Goal: Transaction & Acquisition: Purchase product/service

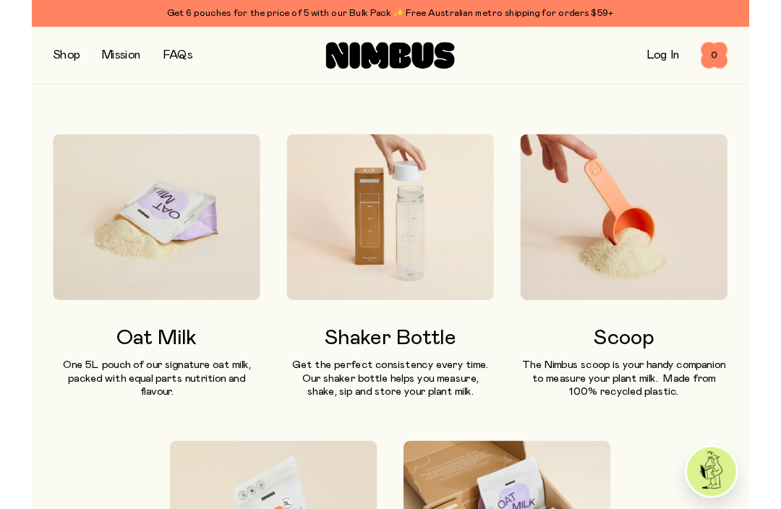
scroll to position [919, 0]
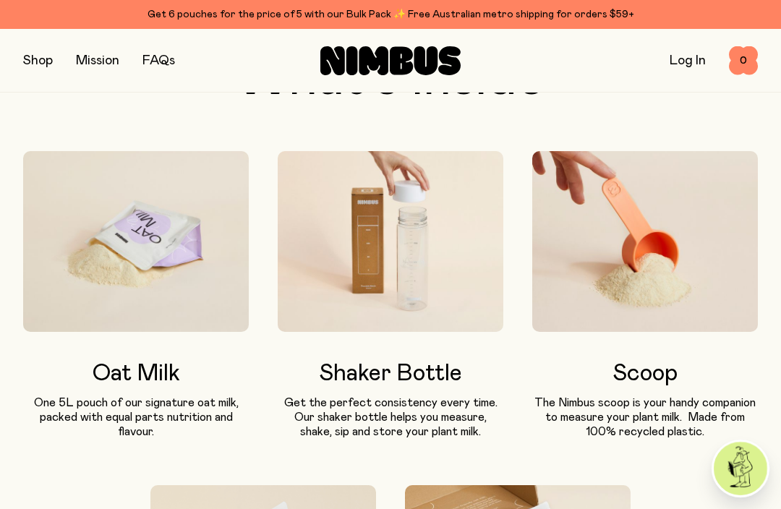
click at [451, 280] on img at bounding box center [391, 241] width 226 height 181
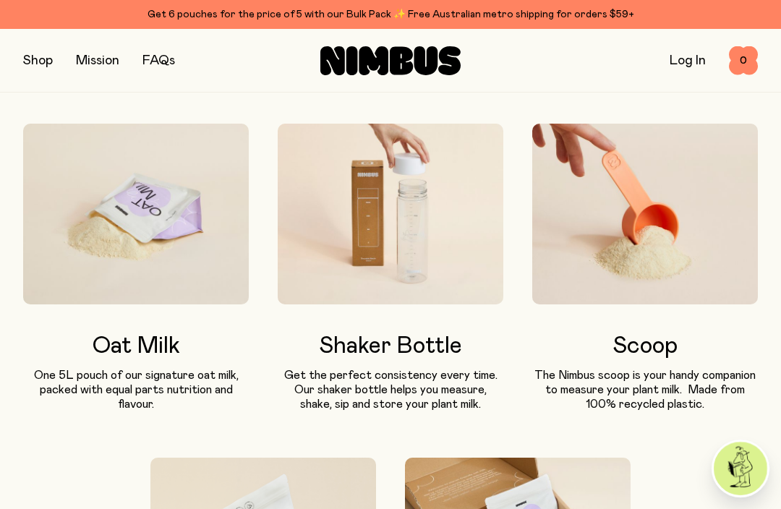
click at [439, 271] on img at bounding box center [391, 214] width 226 height 181
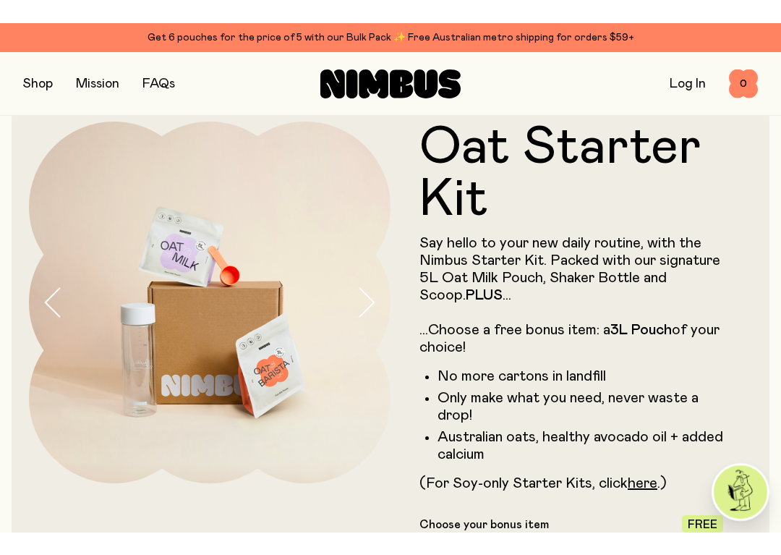
scroll to position [25, 0]
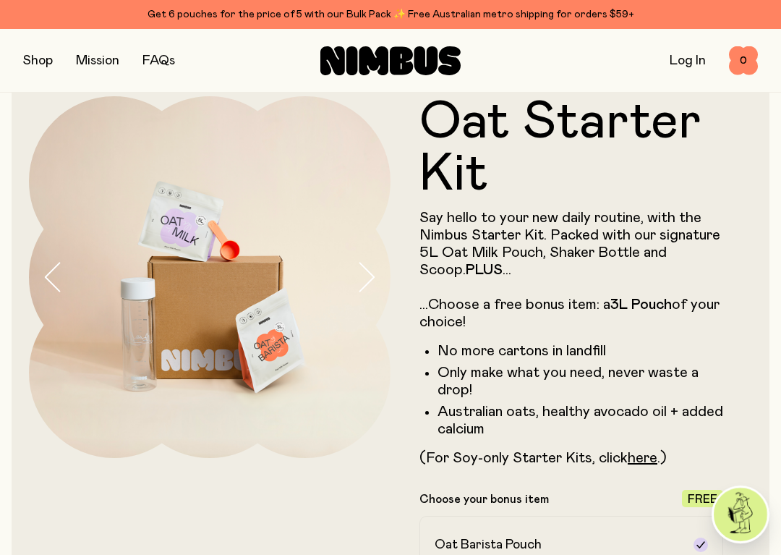
click at [370, 279] on icon "button" at bounding box center [366, 277] width 20 height 30
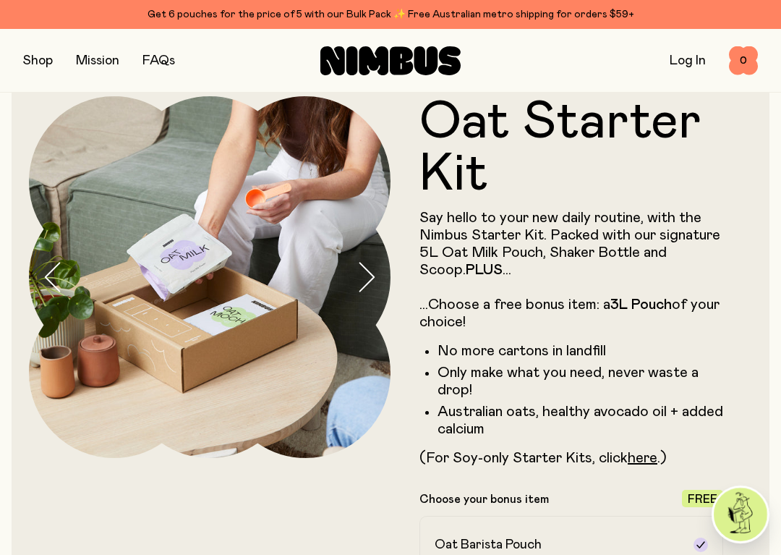
click at [382, 266] on button "button" at bounding box center [373, 277] width 35 height 362
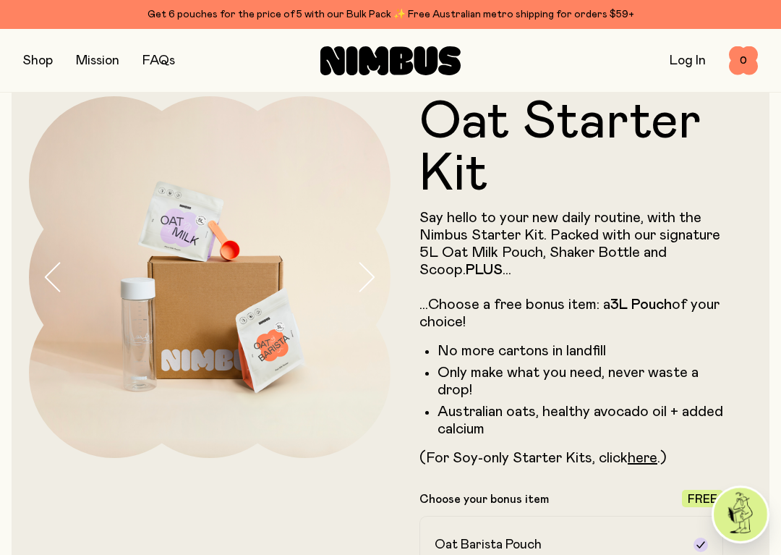
click at [378, 281] on button "button" at bounding box center [373, 277] width 35 height 362
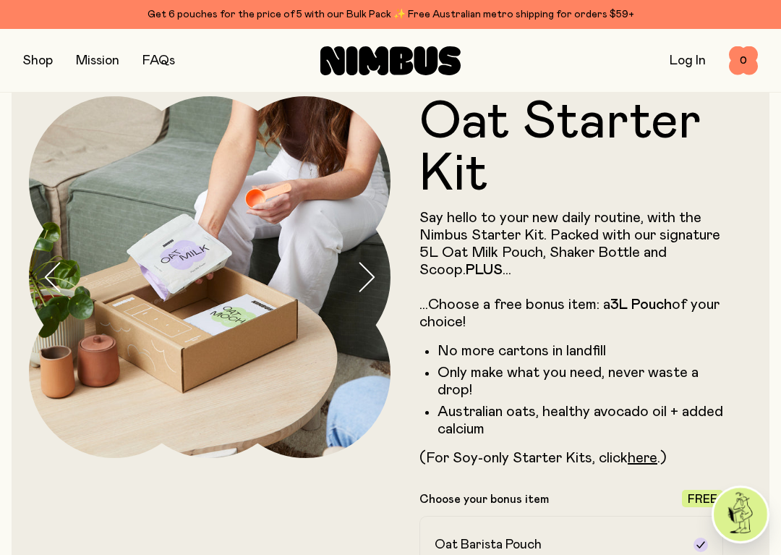
click at [379, 281] on button "button" at bounding box center [373, 277] width 35 height 362
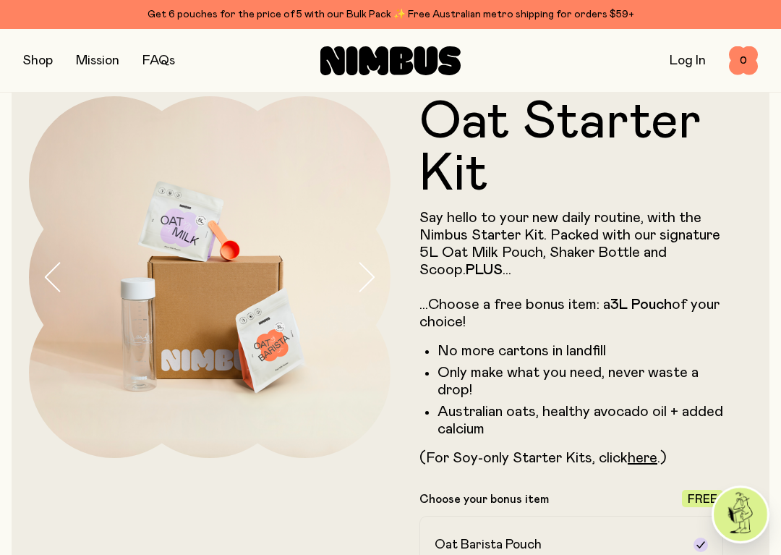
click at [379, 279] on button "button" at bounding box center [373, 277] width 35 height 362
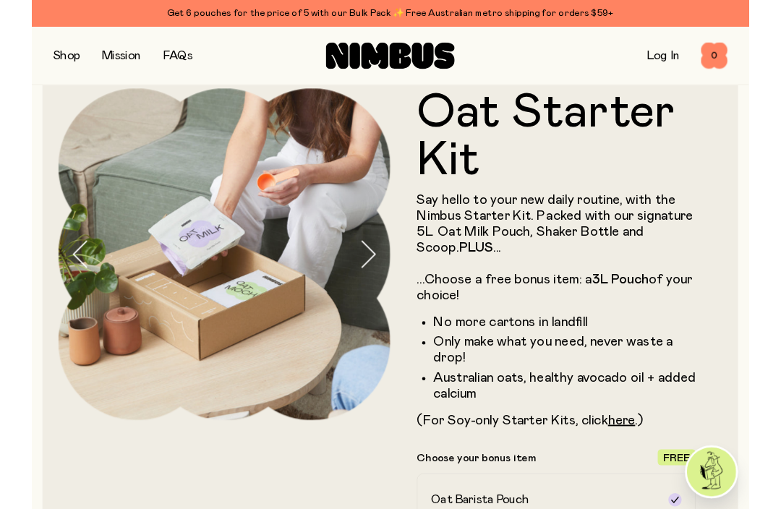
scroll to position [0, 0]
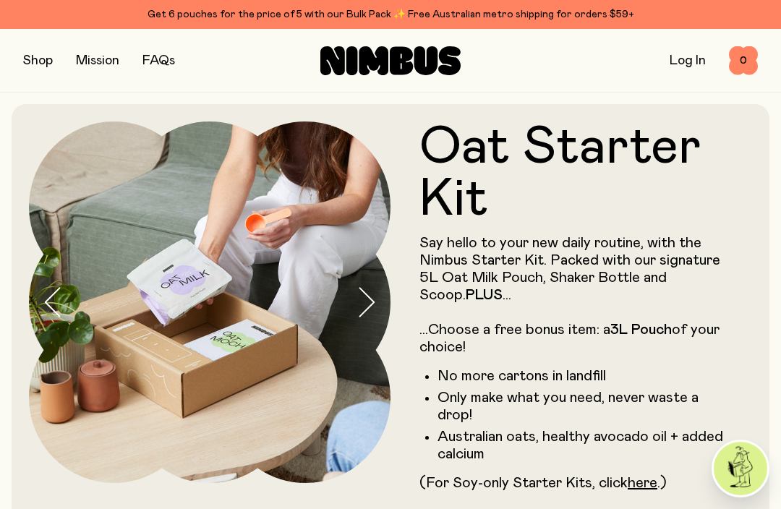
click at [43, 55] on button "button" at bounding box center [38, 61] width 30 height 20
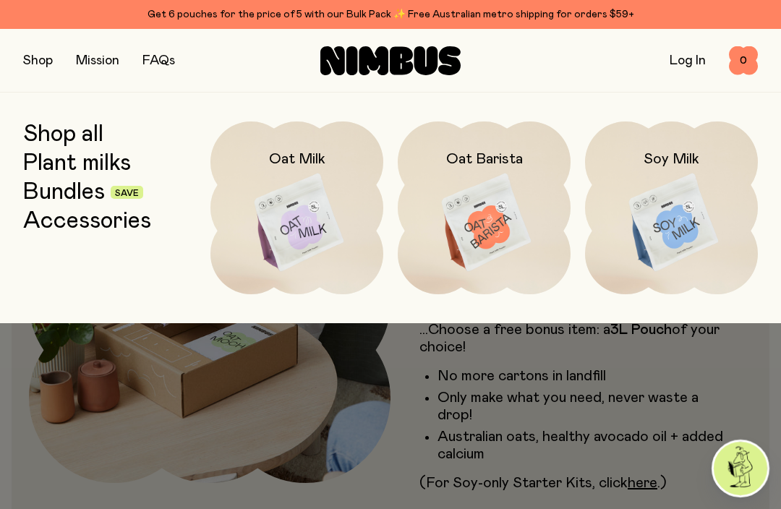
click at [689, 218] on img at bounding box center [671, 223] width 173 height 203
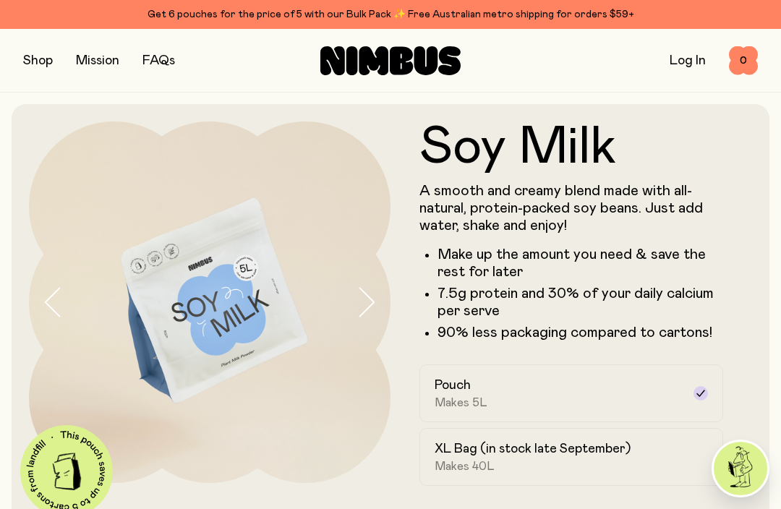
click at [663, 336] on p "90% less packaging compared to cartons!" at bounding box center [581, 332] width 286 height 17
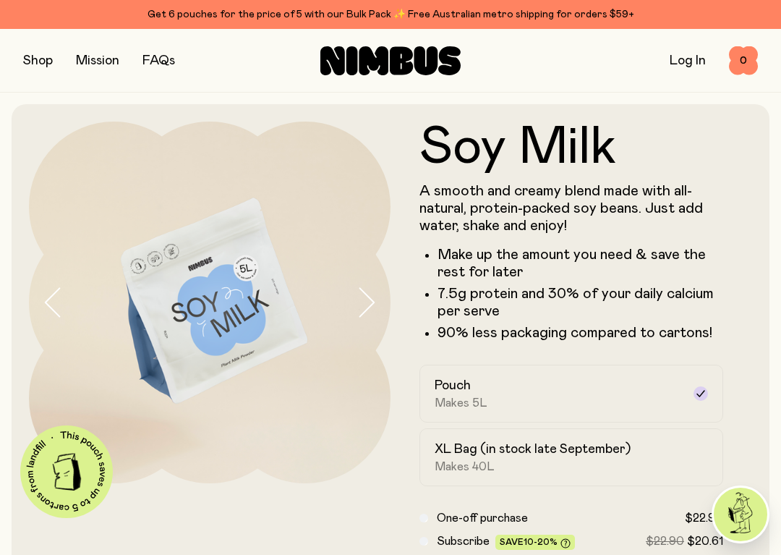
click at [39, 59] on button "button" at bounding box center [38, 61] width 30 height 20
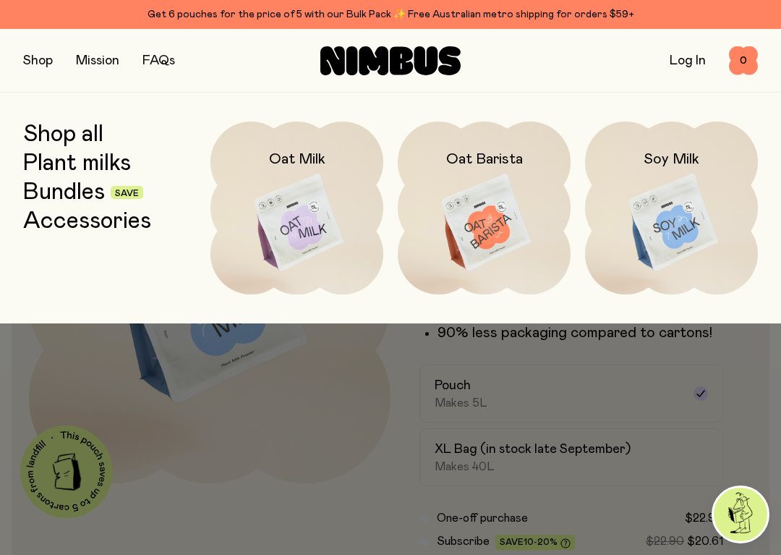
click at [747, 381] on div at bounding box center [390, 355] width 781 height 64
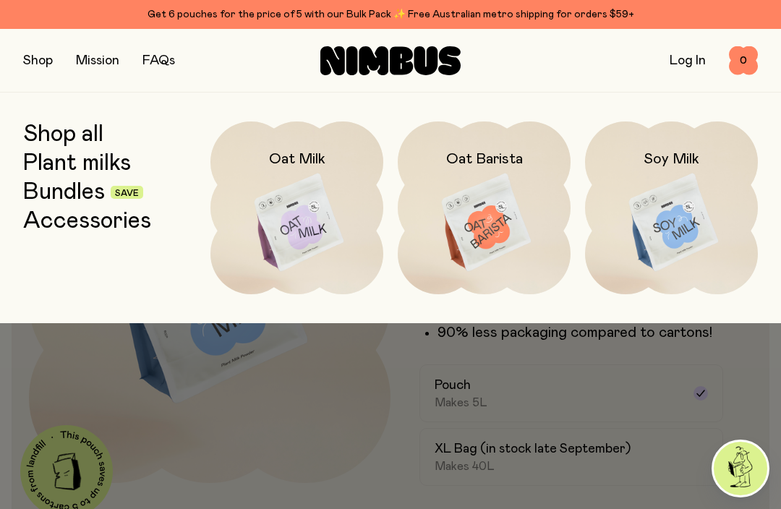
click at [135, 374] on div at bounding box center [390, 355] width 781 height 64
